Goal: Book appointment/travel/reservation

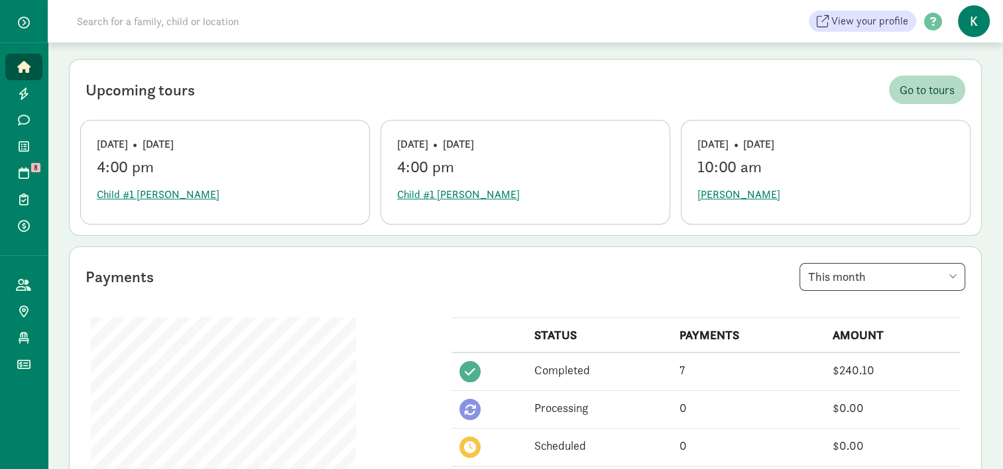
scroll to position [11, 0]
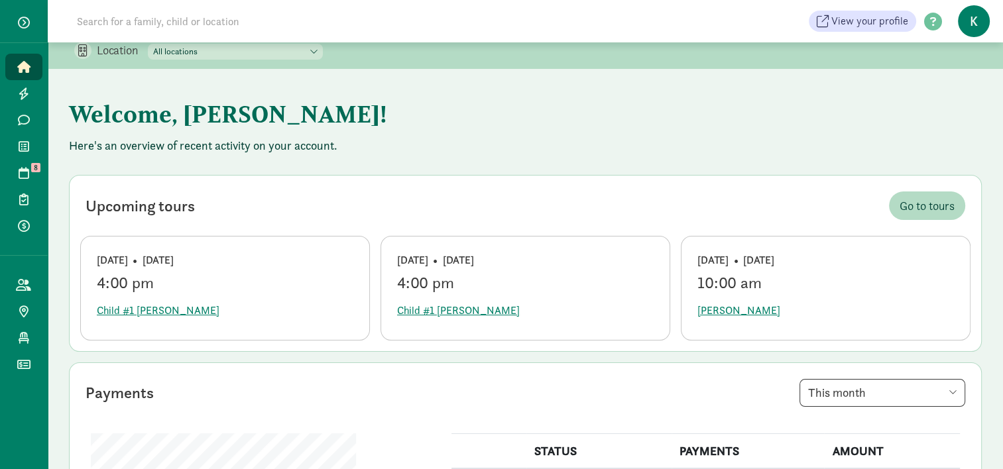
click at [212, 44] on select "All locations Little Trailblazers - [GEOGRAPHIC_DATA][PERSON_NAME] - [GEOGRAPHI…" at bounding box center [235, 52] width 175 height 16
select select "297509"
click at [148, 44] on select "All locations Little Trailblazers - [GEOGRAPHIC_DATA][PERSON_NAME] - [GEOGRAPHI…" at bounding box center [235, 52] width 175 height 16
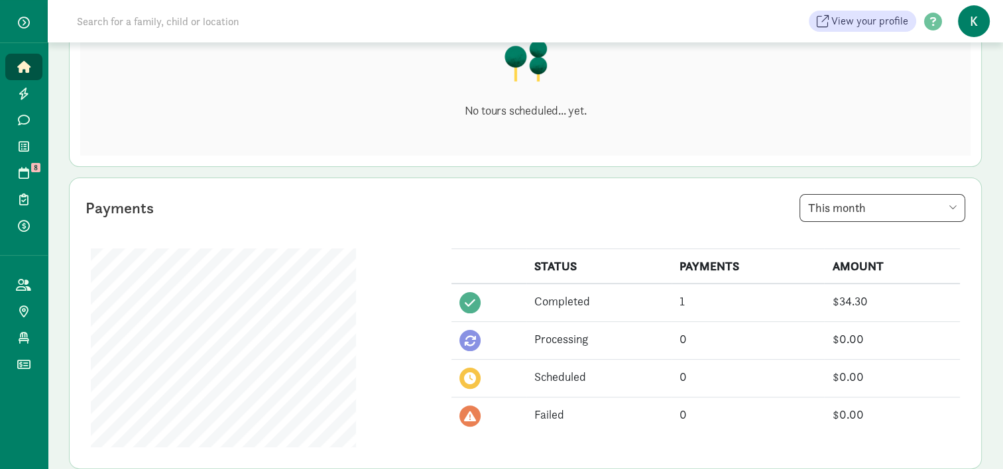
scroll to position [276, 0]
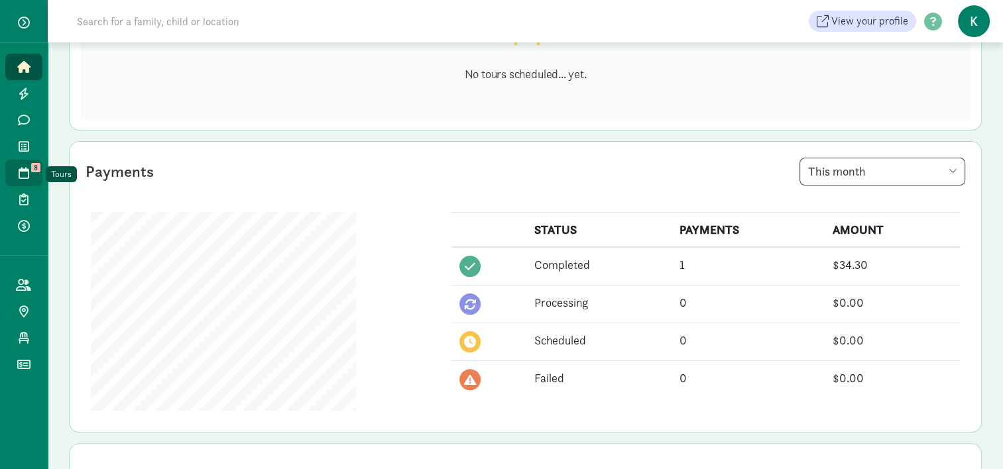
click at [25, 169] on icon at bounding box center [24, 173] width 11 height 12
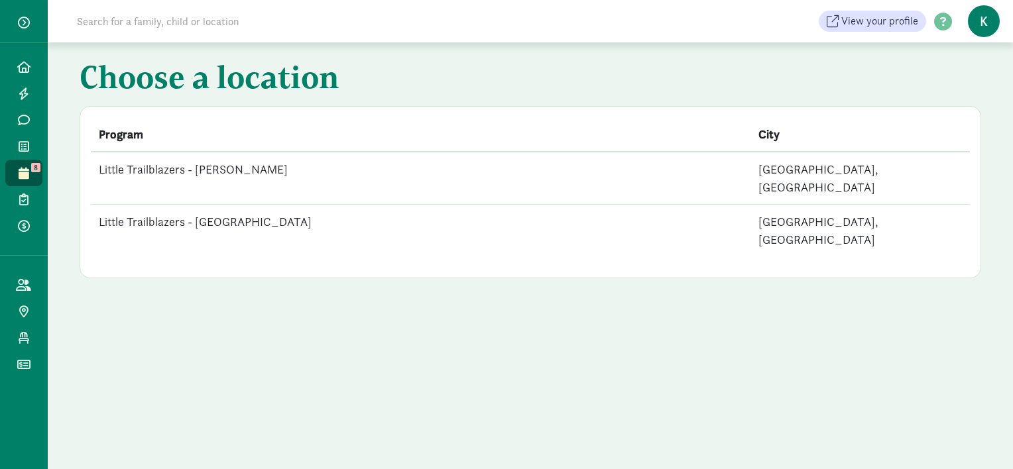
click at [238, 206] on td "Little Trailblazers - [GEOGRAPHIC_DATA]" at bounding box center [420, 231] width 659 height 52
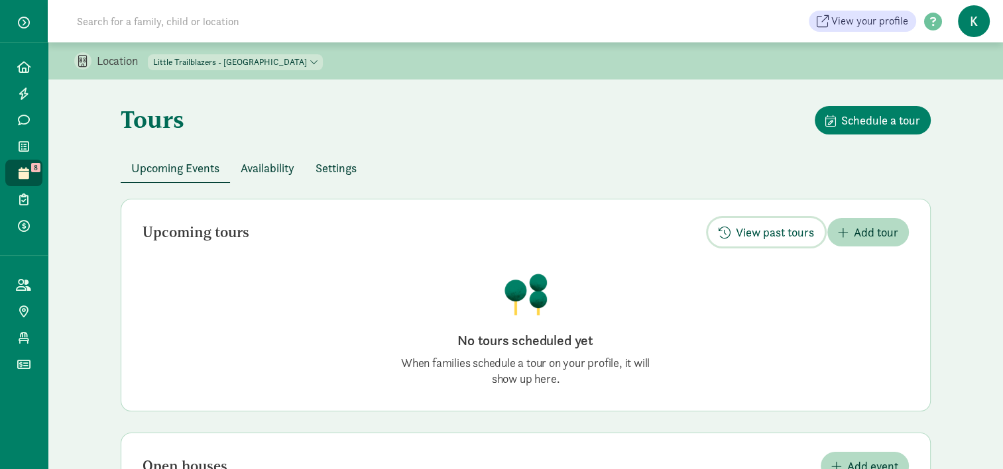
click at [769, 232] on span "View past tours" at bounding box center [775, 232] width 78 height 18
